Goal: Communication & Community: Share content

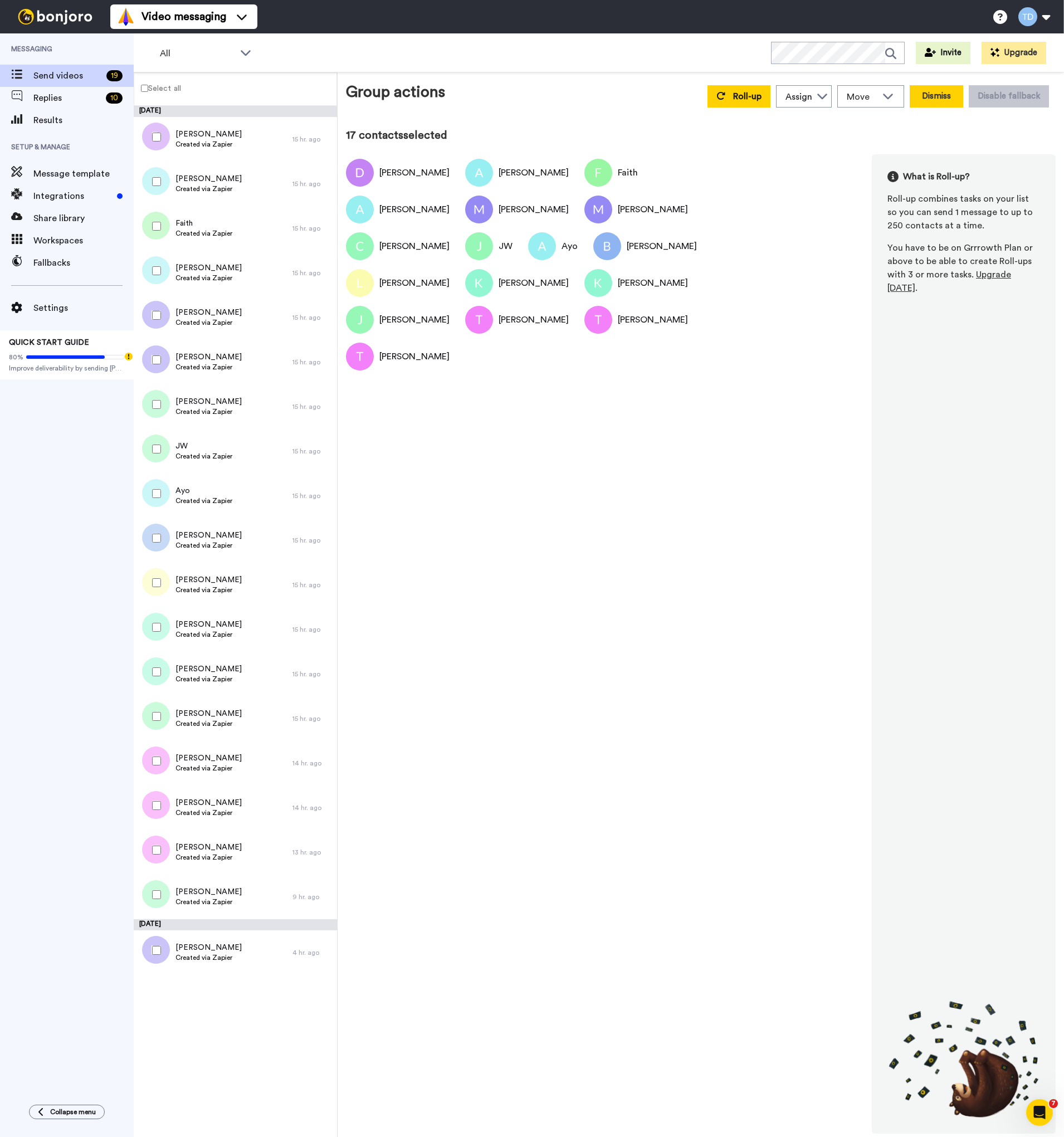
click at [932, 97] on button "Dismiss" at bounding box center [936, 96] width 53 height 22
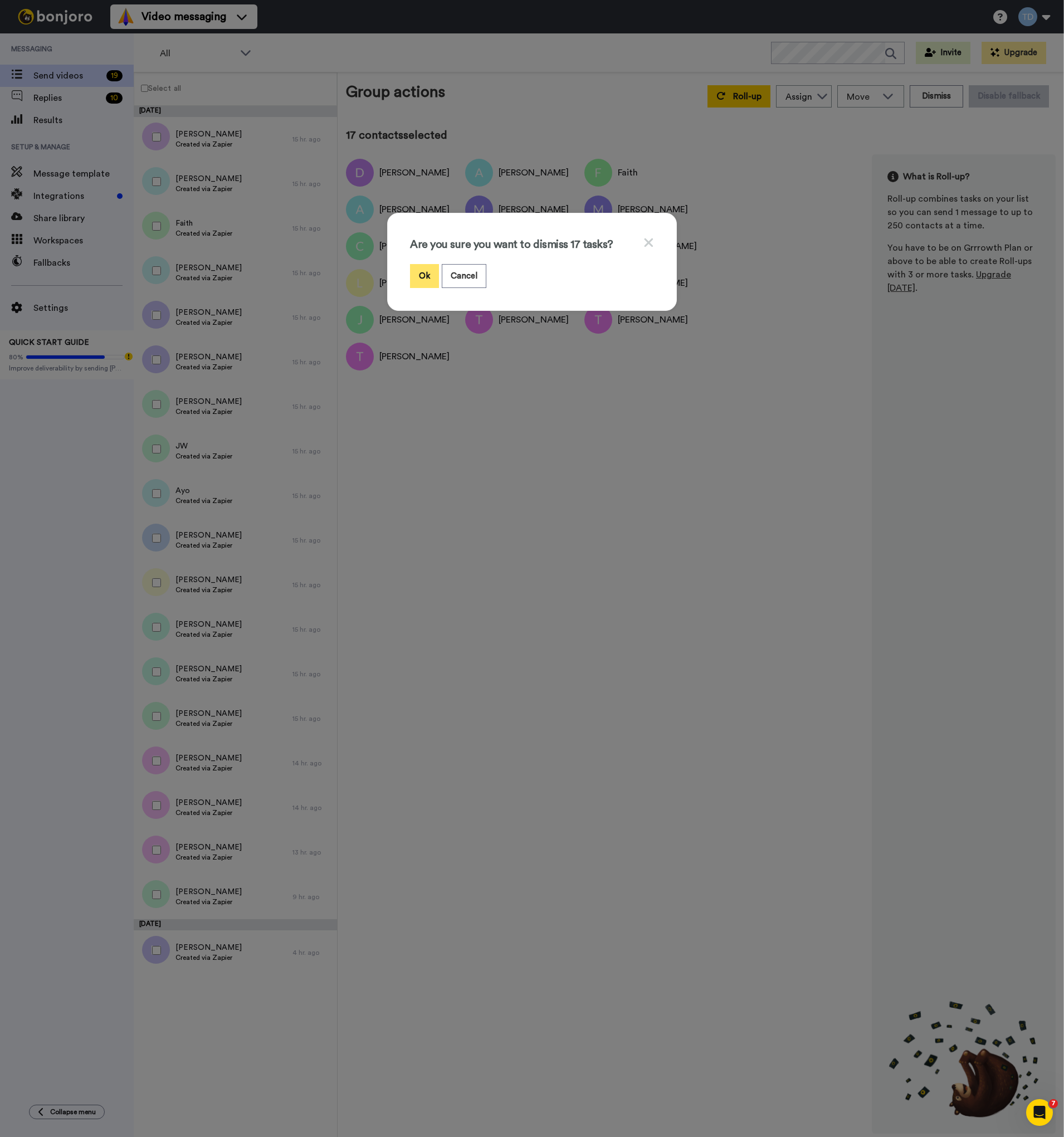
click at [423, 274] on button "Ok" at bounding box center [424, 276] width 29 height 24
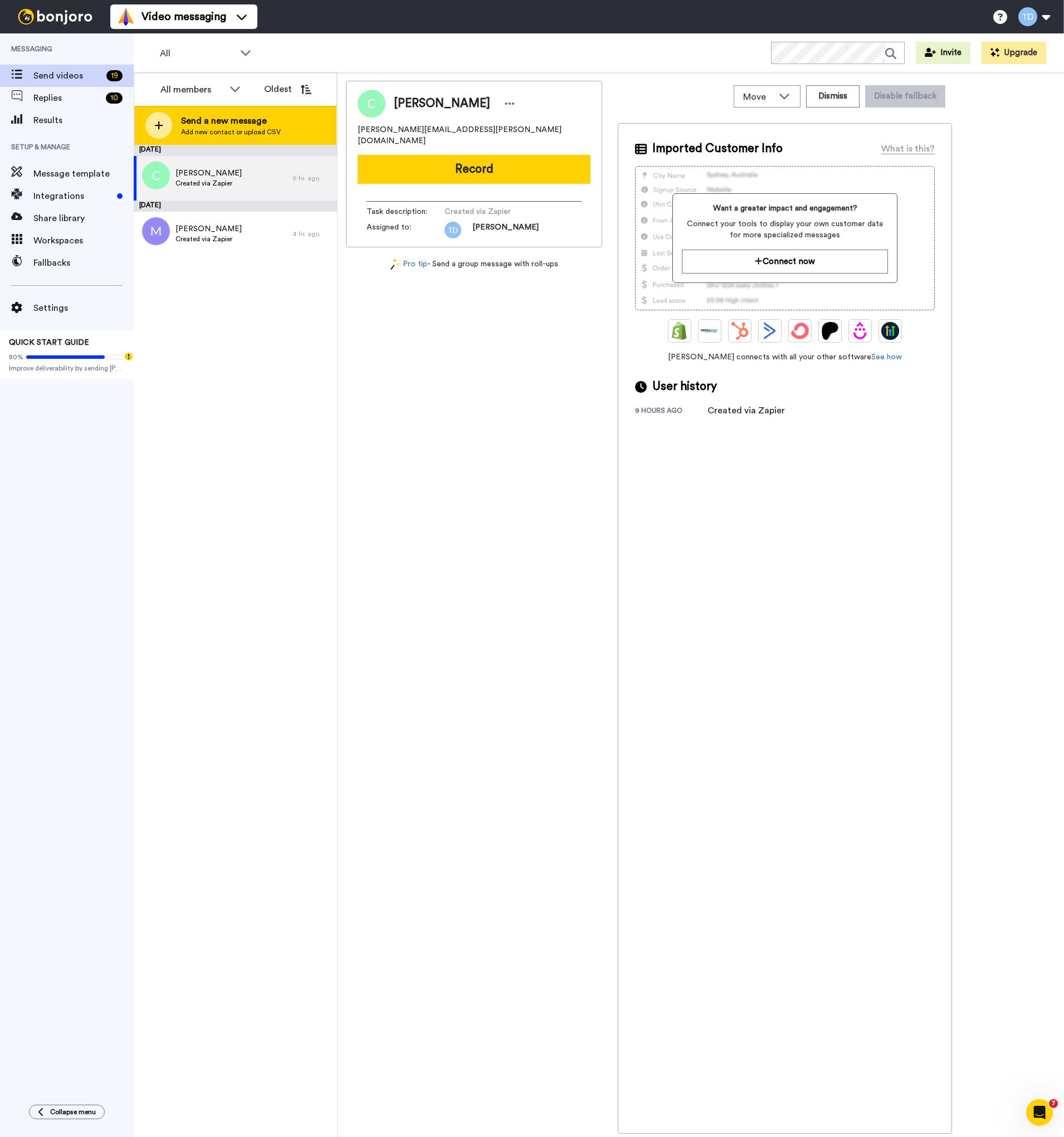
click at [252, 126] on span "Send a new message" at bounding box center [230, 121] width 100 height 13
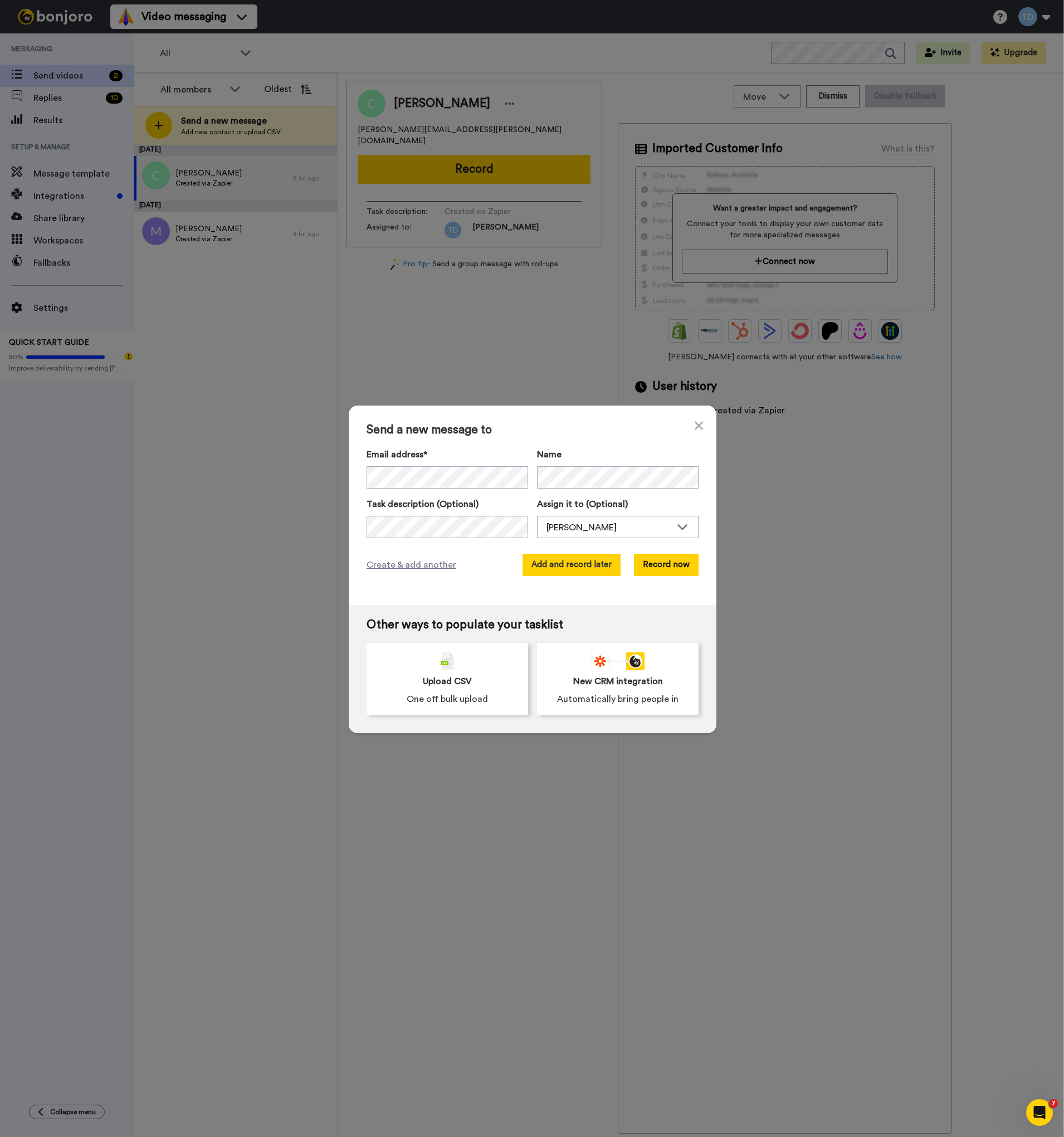
click at [584, 562] on button "Add and record later" at bounding box center [572, 565] width 98 height 22
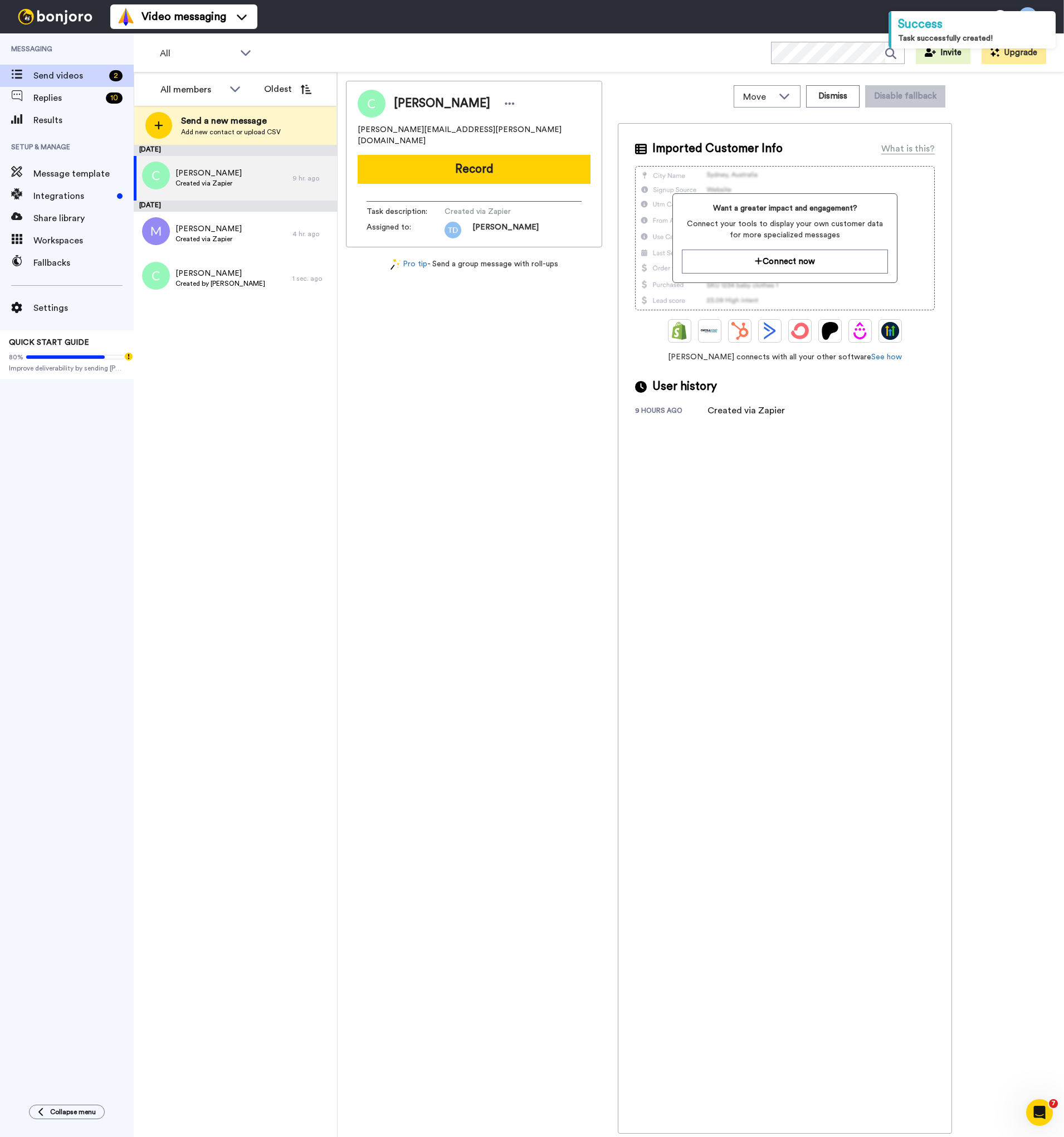
click at [276, 520] on div "[DATE] [PERSON_NAME] Created via Zapier 9 hr. ago [DATE] [PERSON_NAME] Created …" at bounding box center [236, 641] width 204 height 992
